Goal: Task Accomplishment & Management: Use online tool/utility

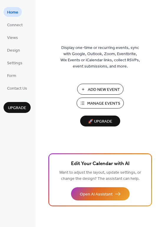
click at [110, 101] on span "Manage Events" at bounding box center [103, 103] width 33 height 6
click at [17, 51] on span "Design" at bounding box center [13, 50] width 13 height 6
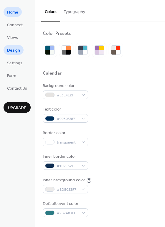
click at [11, 12] on span "Home" at bounding box center [12, 12] width 11 height 6
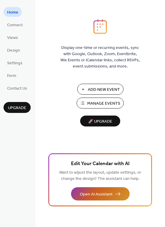
click at [100, 191] on span "Open AI Assistant" at bounding box center [96, 194] width 33 height 6
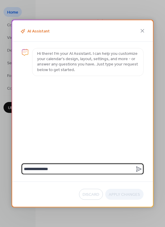
type textarea "**********"
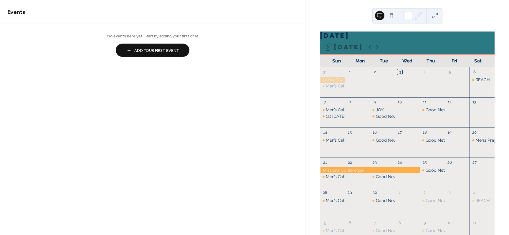
drag, startPoint x: 383, startPoint y: 152, endPoint x: 383, endPoint y: 157, distance: 5.0
click at [383, 153] on div "Good News Club |" at bounding box center [382, 146] width 25 height 18
click at [380, 173] on div at bounding box center [370, 170] width 100 height 6
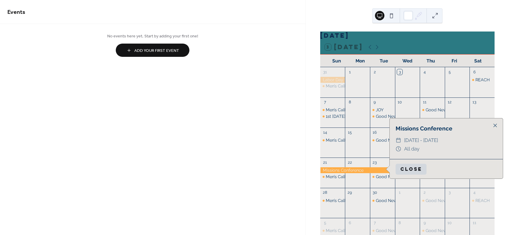
click at [360, 177] on div at bounding box center [357, 176] width 25 height 18
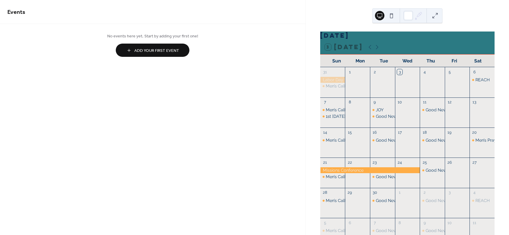
click at [353, 135] on div "15" at bounding box center [349, 132] width 5 height 5
click at [338, 143] on div "Men’s Call to Prayer" at bounding box center [345, 140] width 39 height 6
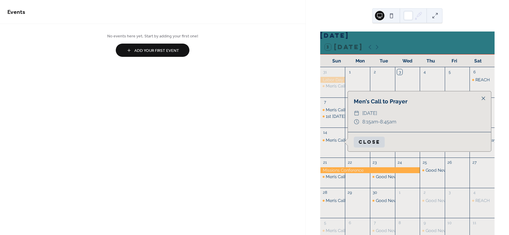
click at [342, 125] on div "Men’s Call to Prayer 1st Sunday fellowship" at bounding box center [332, 116] width 25 height 18
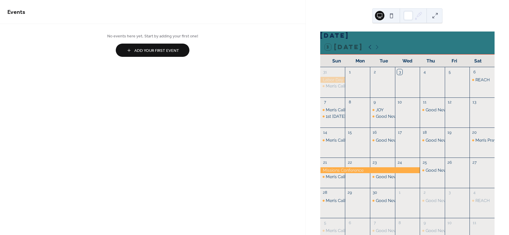
click at [369, 49] on icon at bounding box center [370, 47] width 3 height 4
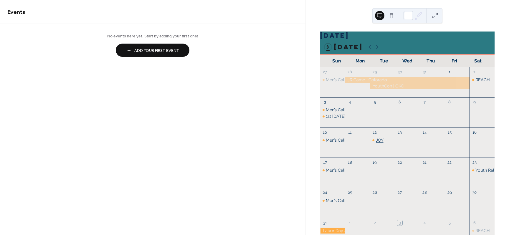
click at [381, 143] on div "JOY" at bounding box center [380, 140] width 8 height 6
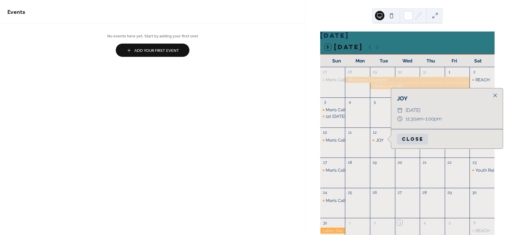
click at [404, 140] on button "Close" at bounding box center [412, 139] width 31 height 11
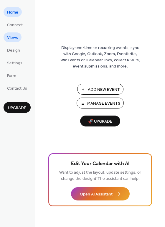
click at [19, 36] on link "Views" at bounding box center [13, 37] width 18 height 10
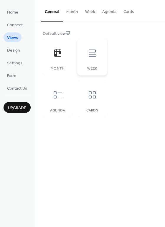
click at [83, 52] on div at bounding box center [92, 53] width 18 height 18
click at [60, 62] on div "Month" at bounding box center [58, 56] width 30 height 37
click at [54, 103] on div at bounding box center [58, 95] width 18 height 18
click at [11, 54] on span "Design" at bounding box center [13, 50] width 13 height 6
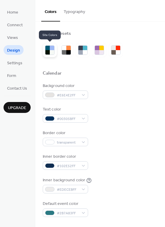
click at [44, 50] on div at bounding box center [50, 50] width 14 height 14
